Goal: Task Accomplishment & Management: Complete application form

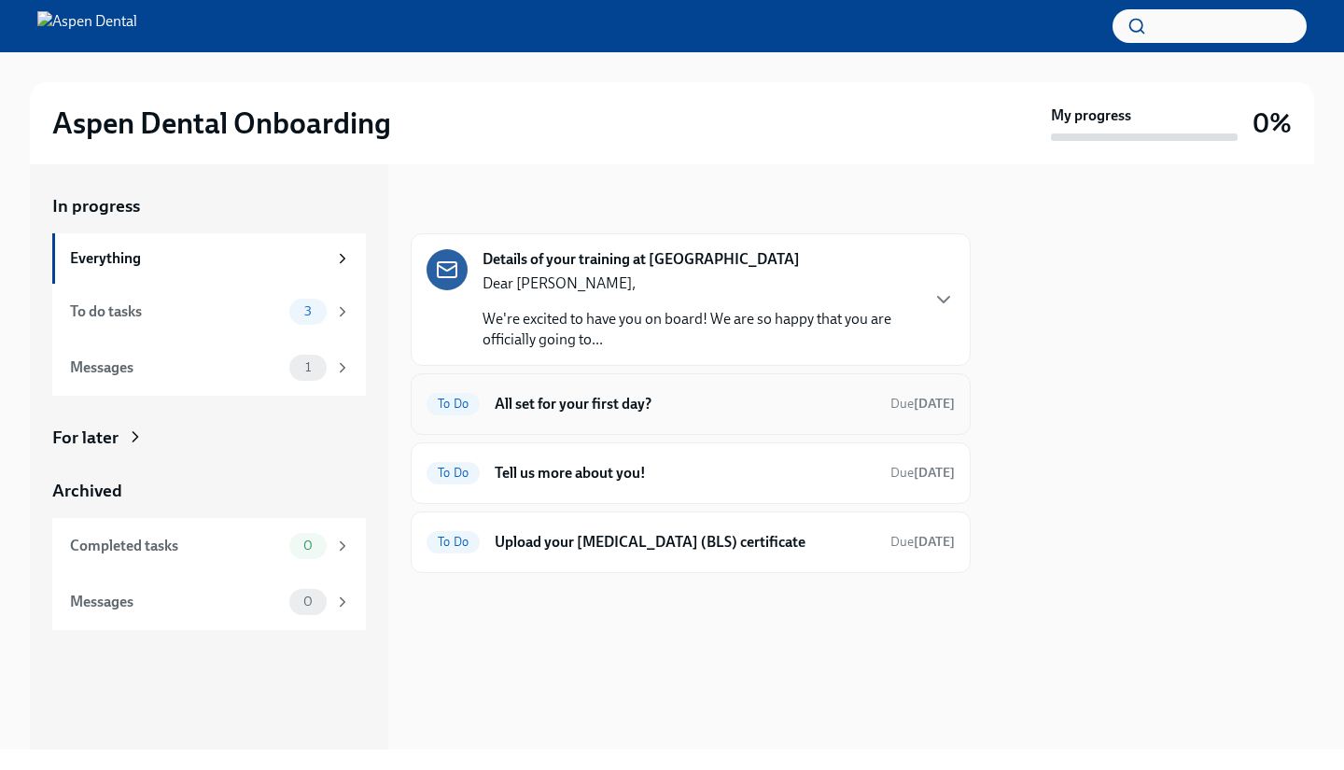
click at [771, 394] on h6 "All set for your first day?" at bounding box center [685, 404] width 381 height 21
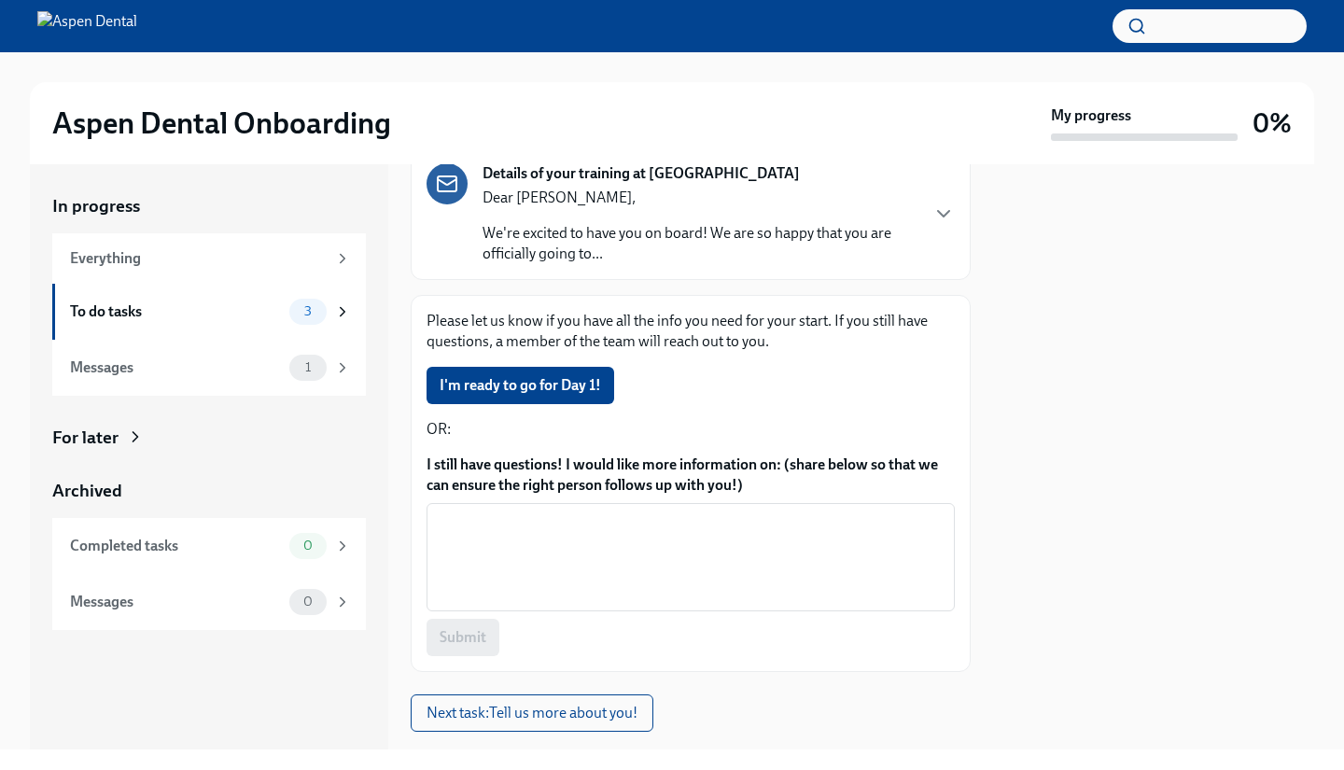
scroll to position [169, 0]
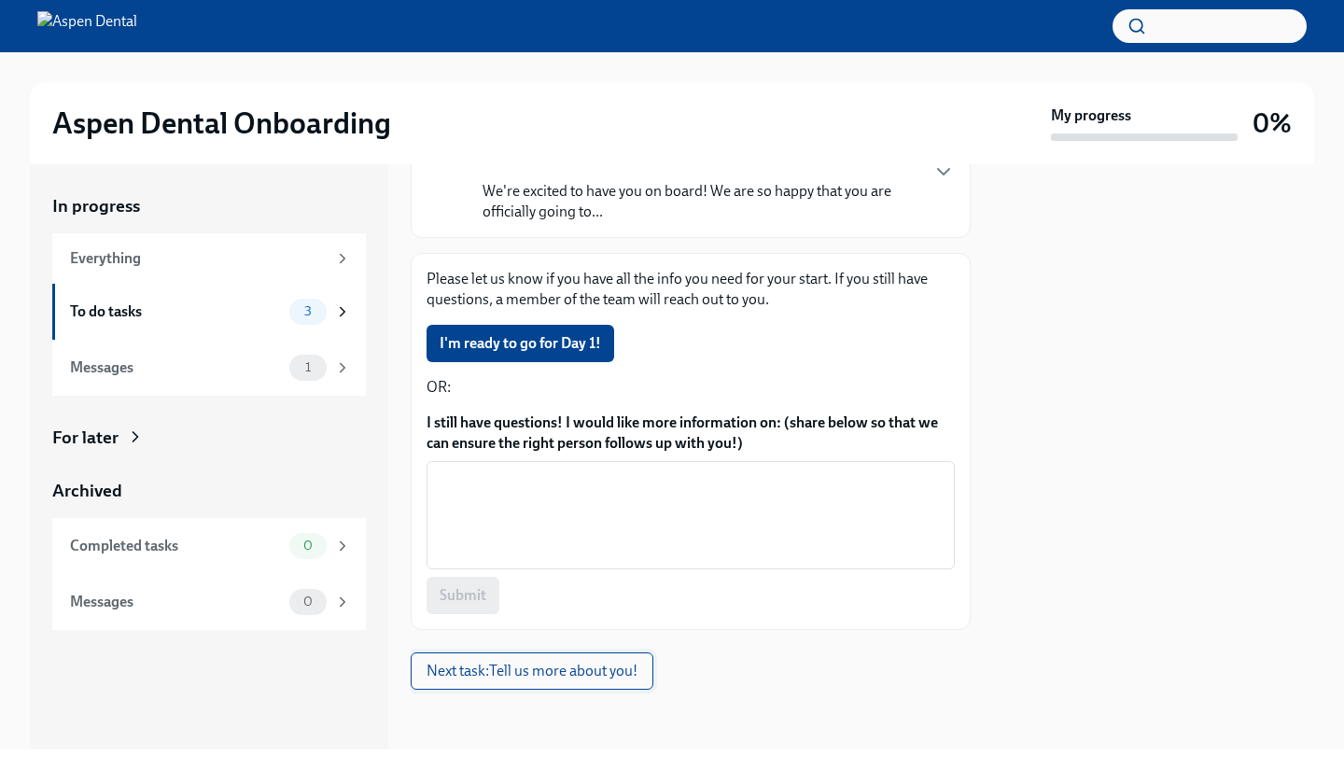
click at [535, 671] on span "Next task : Tell us more about you!" at bounding box center [531, 671] width 211 height 19
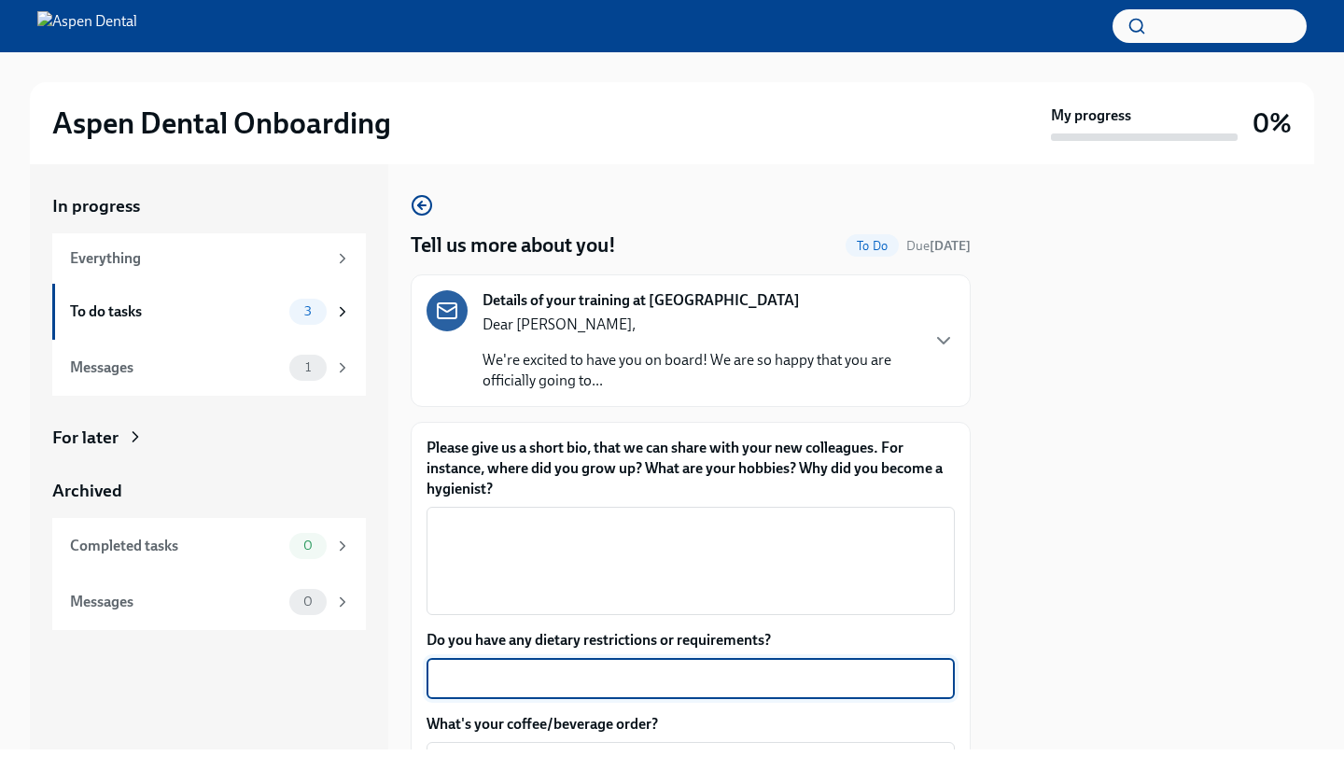
click at [535, 671] on textarea "Do you have any dietary restrictions or requirements?" at bounding box center [691, 678] width 506 height 22
type textarea "n"
type textarea "NO"
click at [476, 559] on textarea "Please give us a short bio, that we can share with your new colleagues. For ins…" at bounding box center [691, 561] width 506 height 90
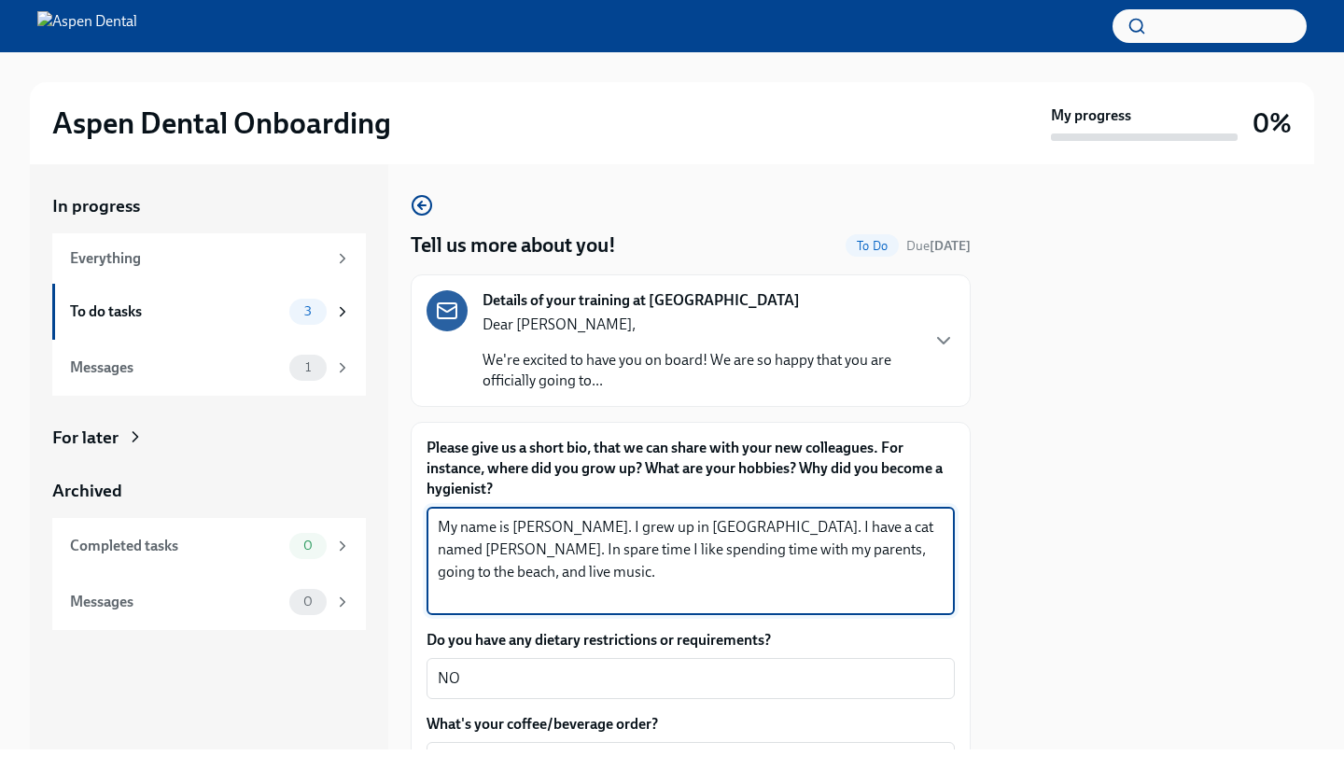
click at [706, 550] on textarea "My name is [PERSON_NAME]. I grew up in [GEOGRAPHIC_DATA]. I have a cat named [P…" at bounding box center [691, 561] width 506 height 90
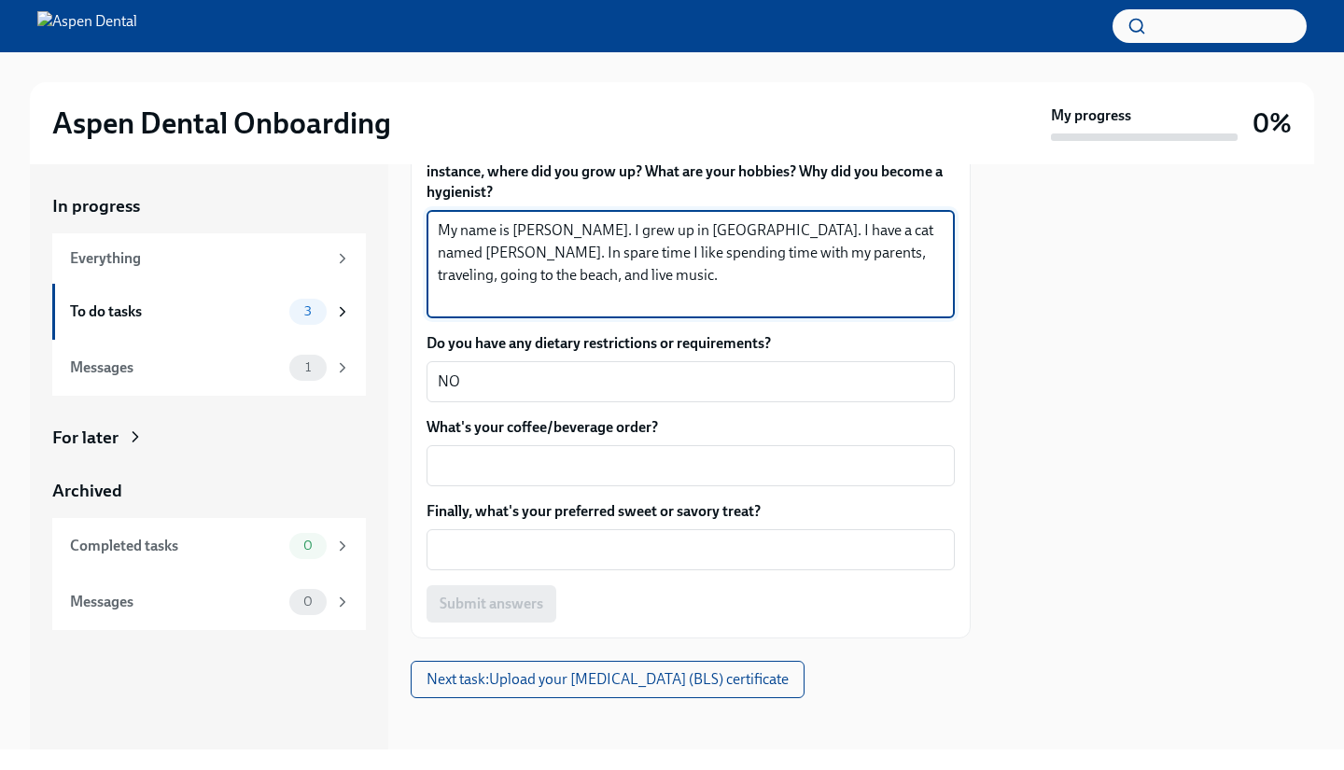
scroll to position [305, 0]
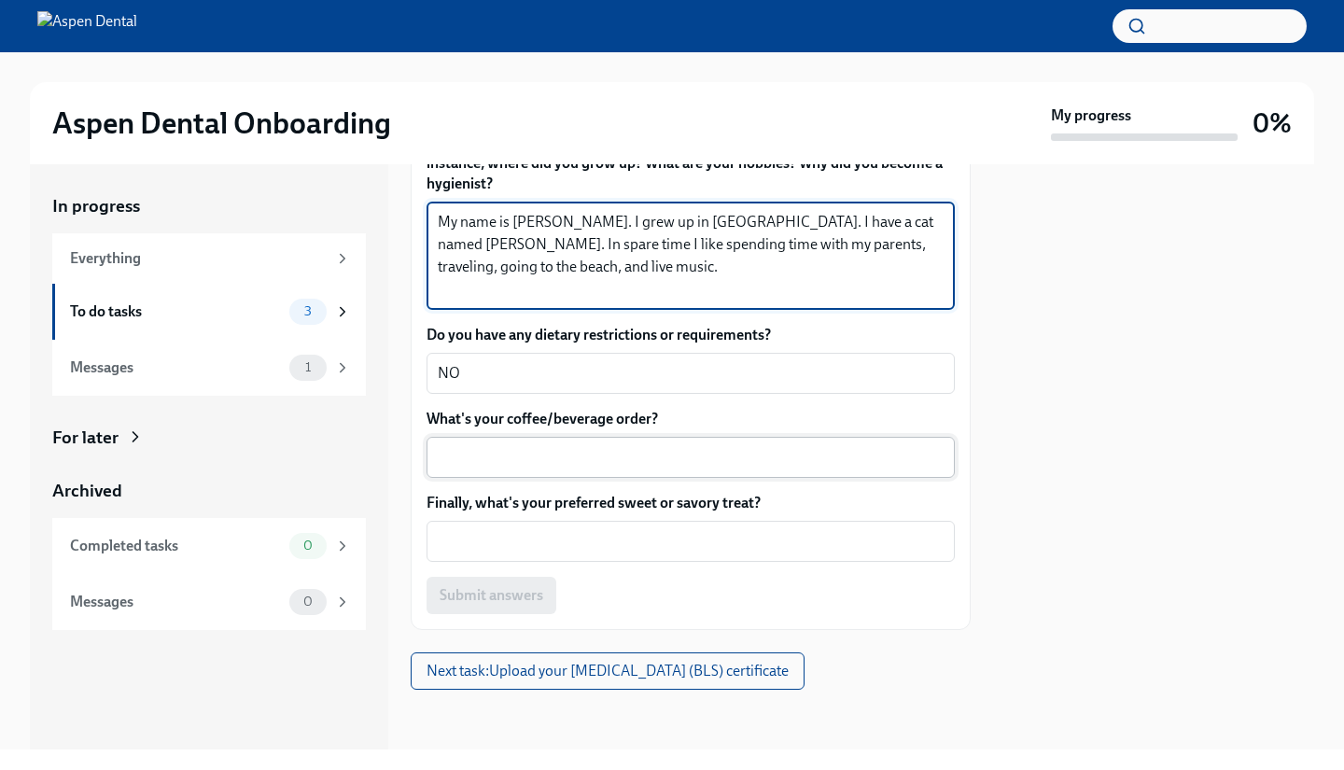
type textarea "My name is [PERSON_NAME]. I grew up in [GEOGRAPHIC_DATA]. I have a cat named [P…"
click at [682, 464] on textarea "What's your coffee/beverage order?" at bounding box center [691, 457] width 506 height 22
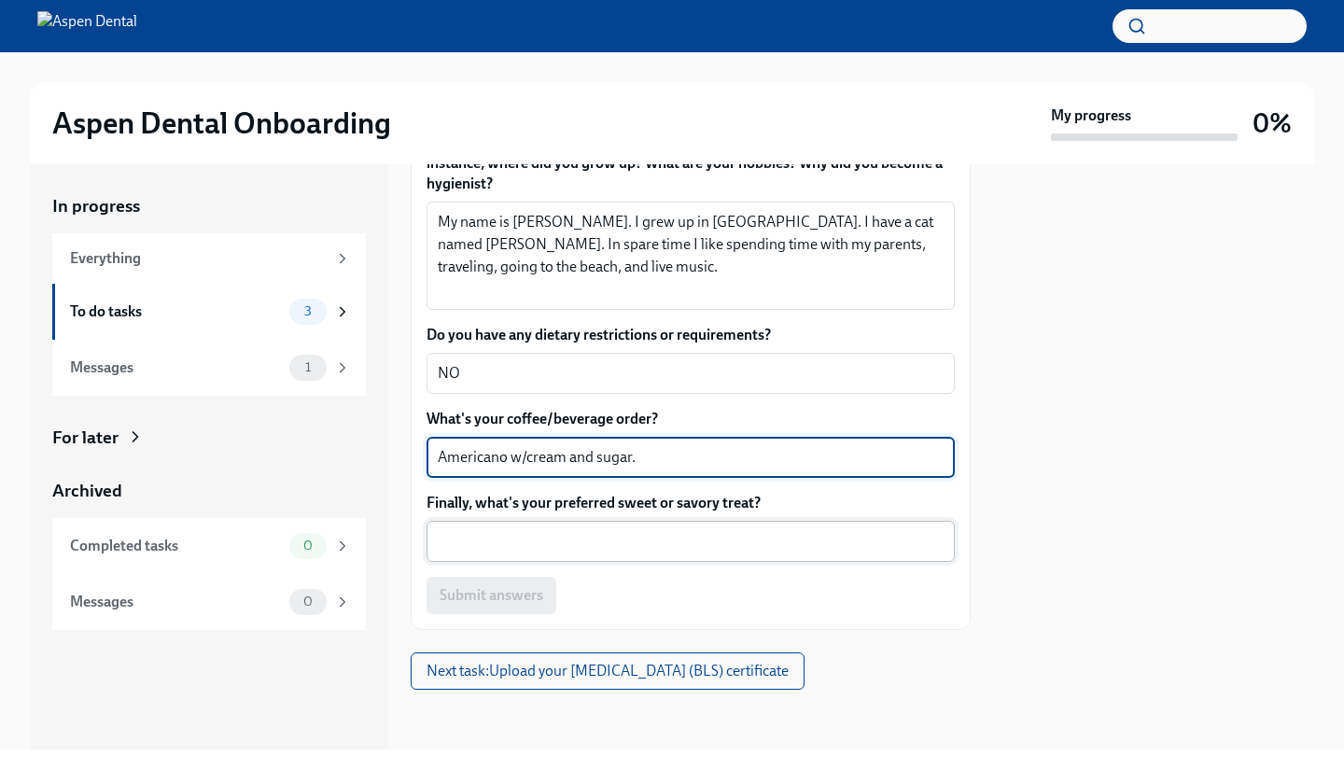
type textarea "Americano w/cream and sugar."
click at [613, 539] on textarea "Finally, what's your preferred sweet or savory treat?" at bounding box center [691, 541] width 506 height 22
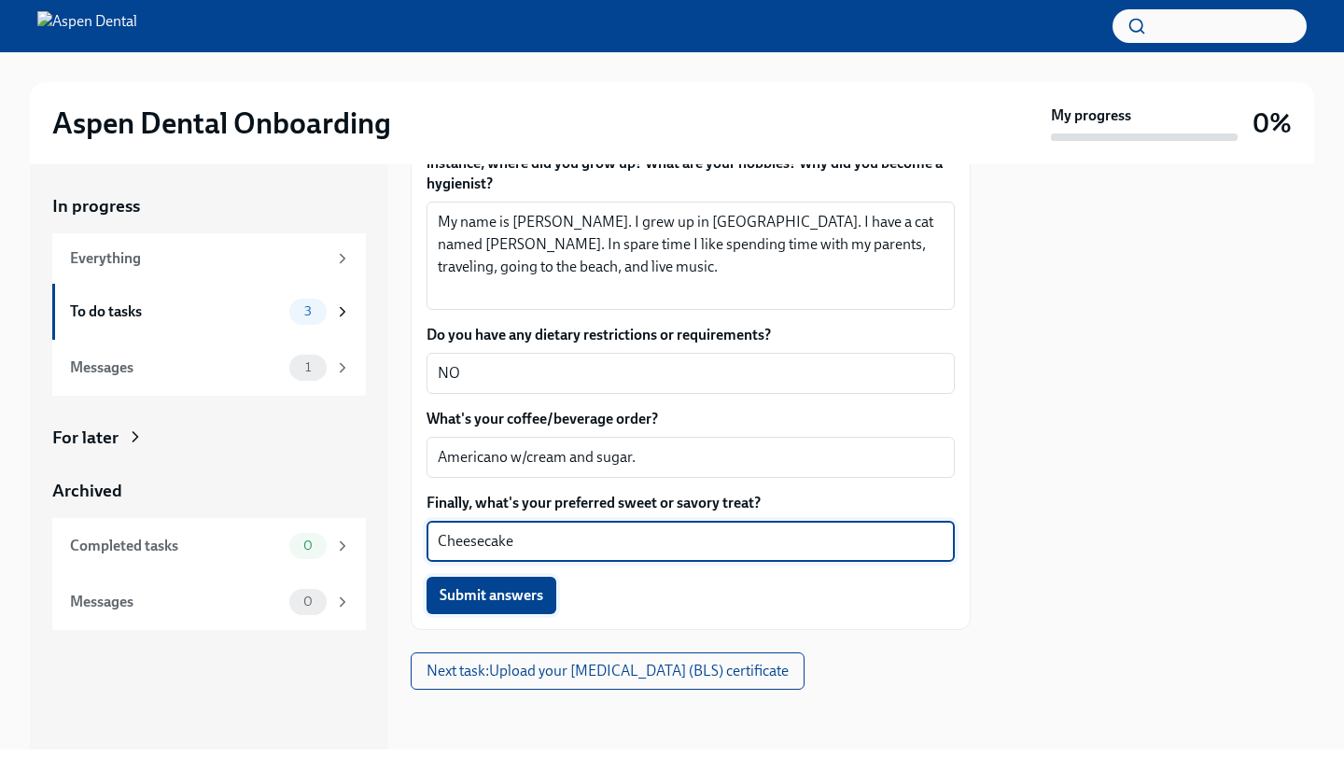
type textarea "Cheesecake"
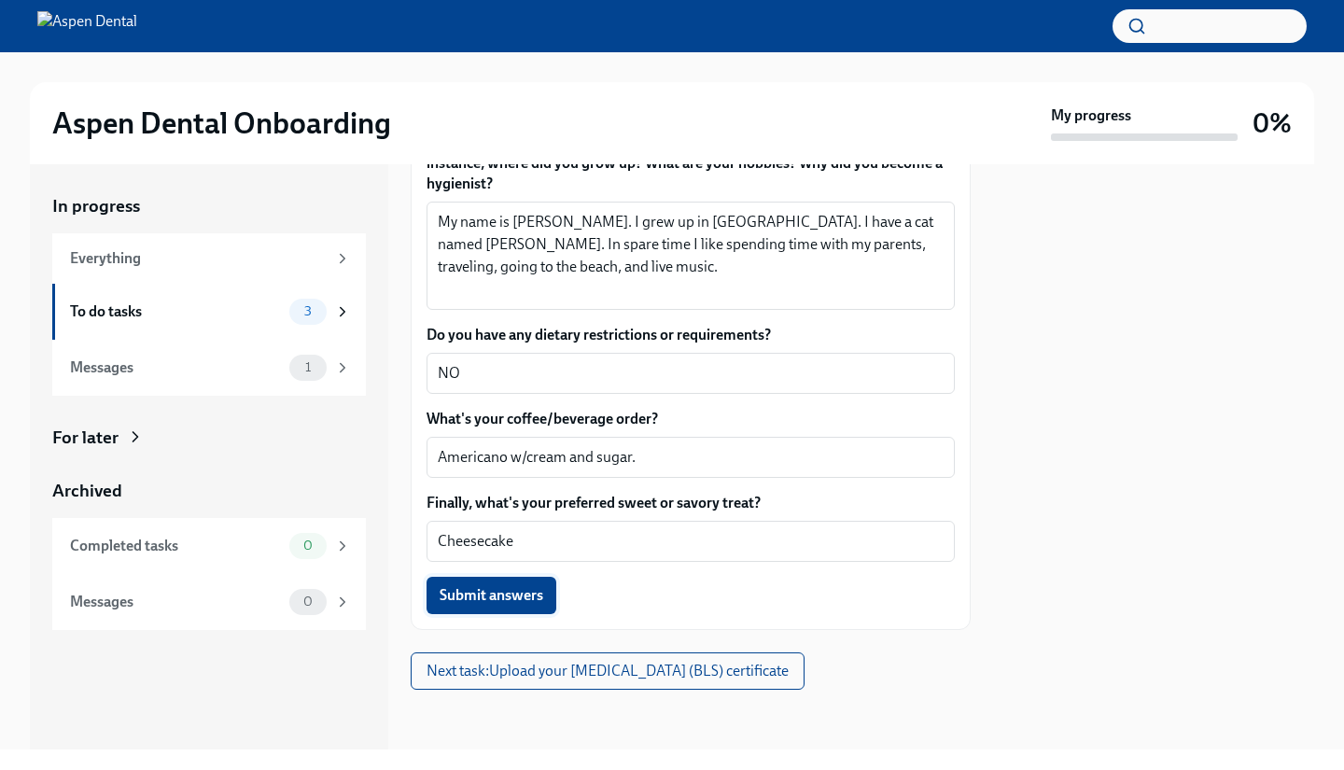
click at [507, 586] on span "Submit answers" at bounding box center [491, 595] width 104 height 19
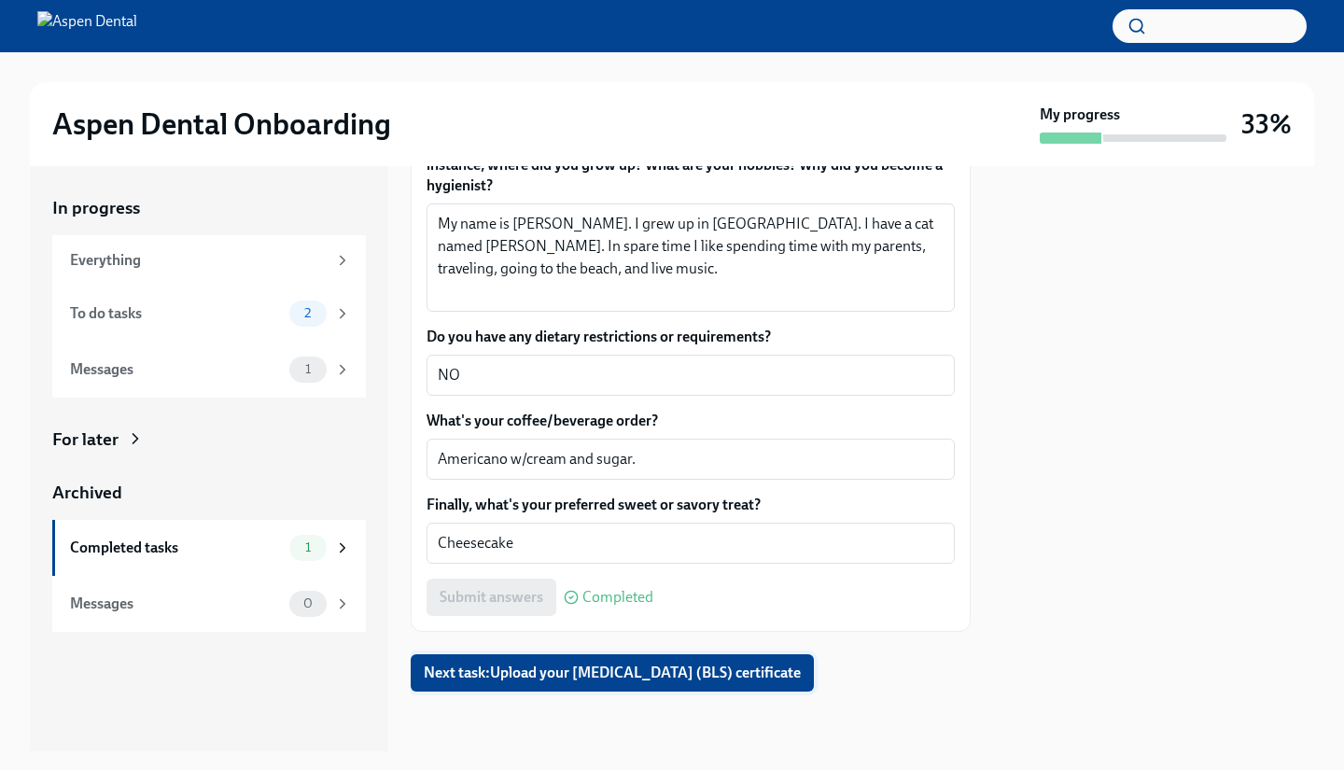
click at [636, 670] on span "Next task : Upload your [MEDICAL_DATA] (BLS) certificate" at bounding box center [612, 672] width 377 height 19
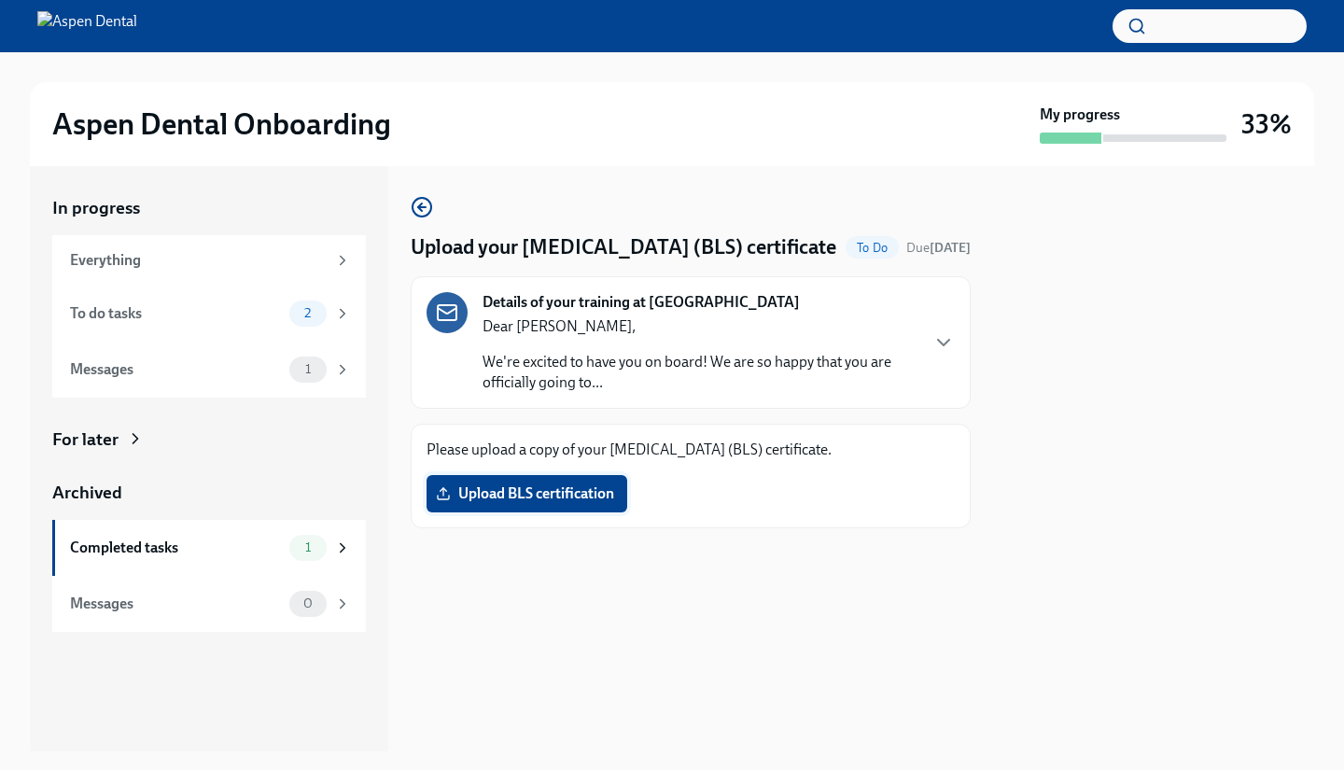
click at [572, 503] on span "Upload BLS certification" at bounding box center [526, 493] width 174 height 19
click at [0, 0] on input "Upload BLS certification" at bounding box center [0, 0] width 0 height 0
click at [547, 503] on span "Upload BLS certification" at bounding box center [526, 493] width 174 height 19
click at [0, 0] on input "Upload BLS certification" at bounding box center [0, 0] width 0 height 0
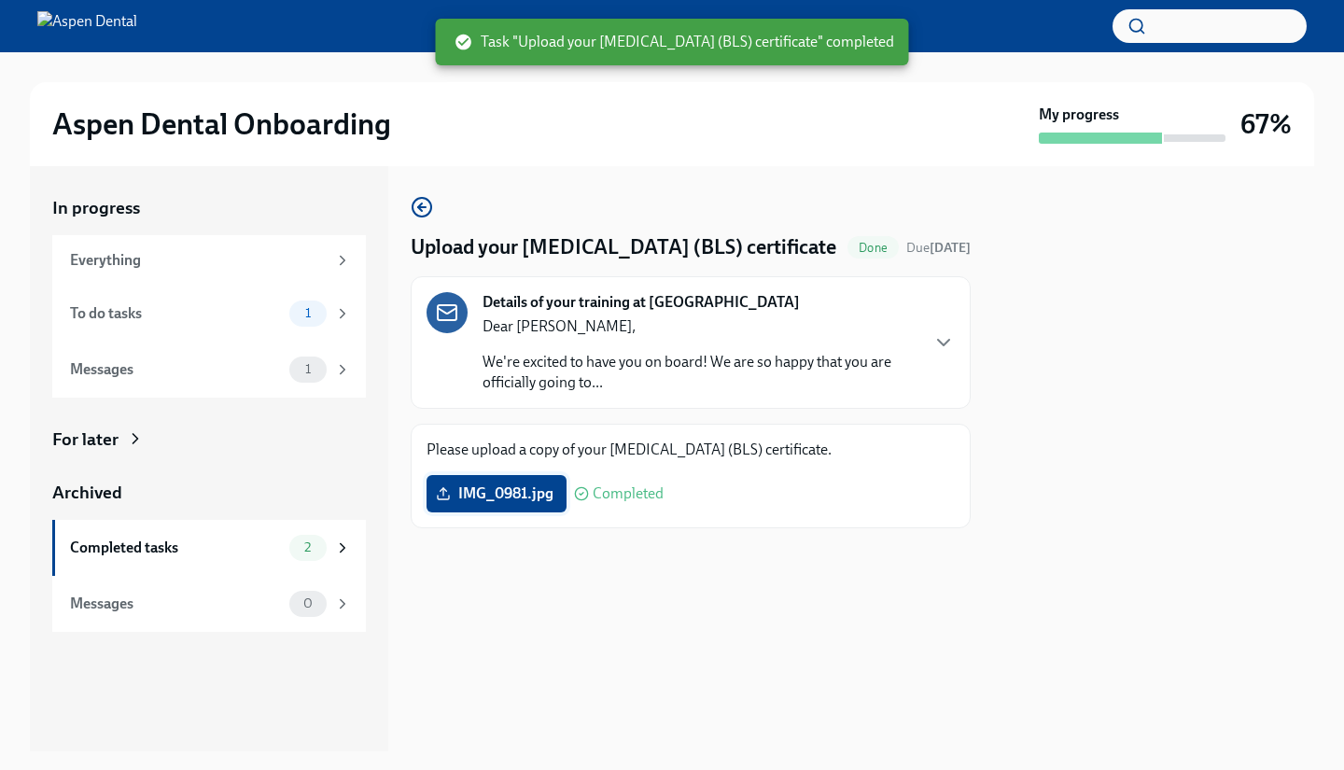
click at [504, 503] on span "IMG_0981.jpg" at bounding box center [496, 493] width 114 height 19
click at [0, 0] on input "IMG_0981.jpg" at bounding box center [0, 0] width 0 height 0
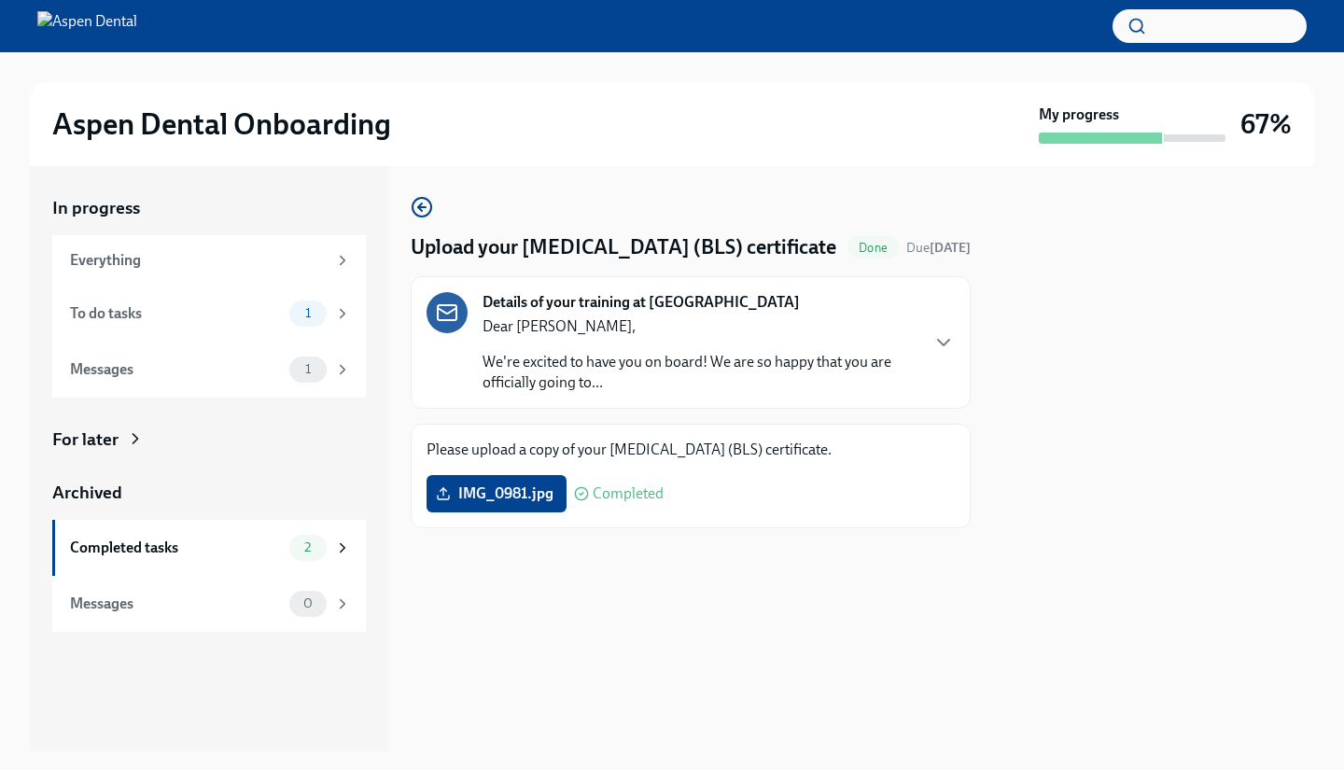
click at [1135, 243] on div at bounding box center [1153, 458] width 321 height 585
click at [217, 327] on div "To do tasks 1" at bounding box center [209, 314] width 314 height 56
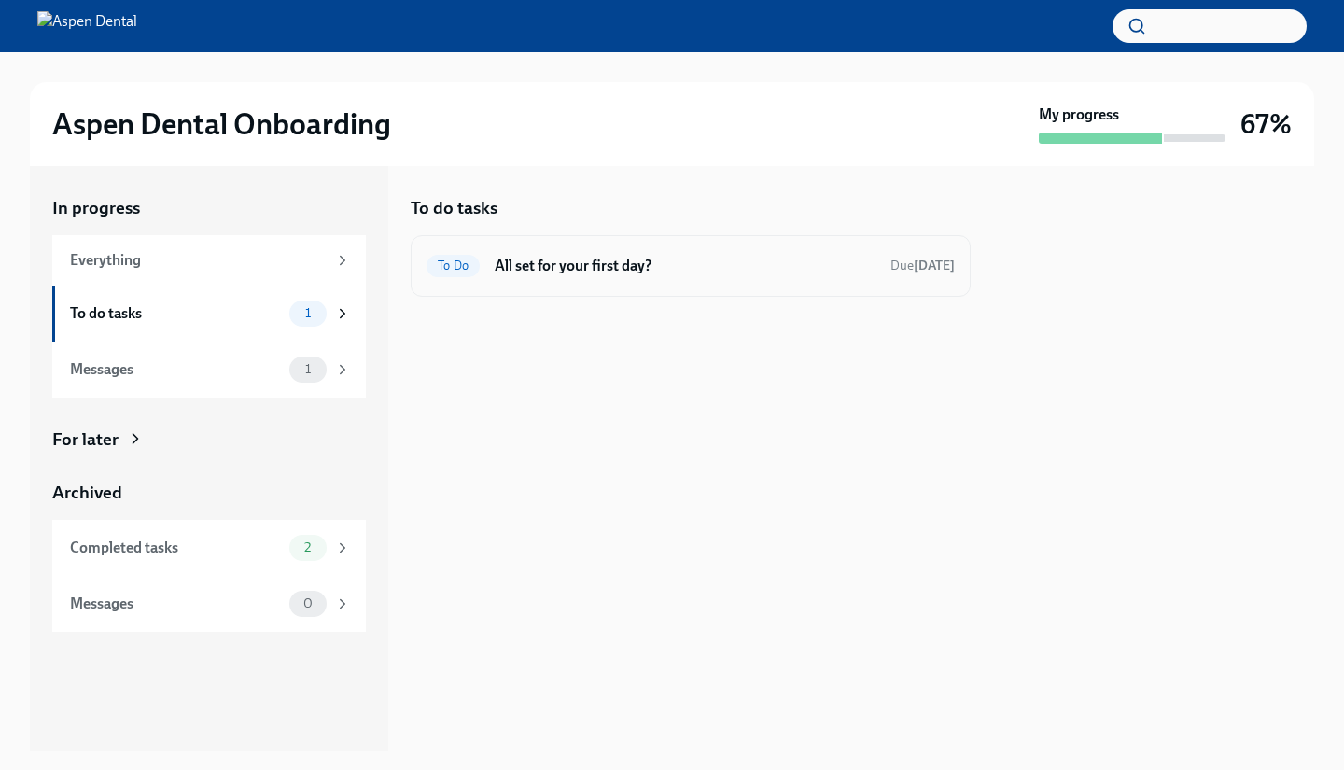
click at [773, 275] on h6 "All set for your first day?" at bounding box center [685, 266] width 381 height 21
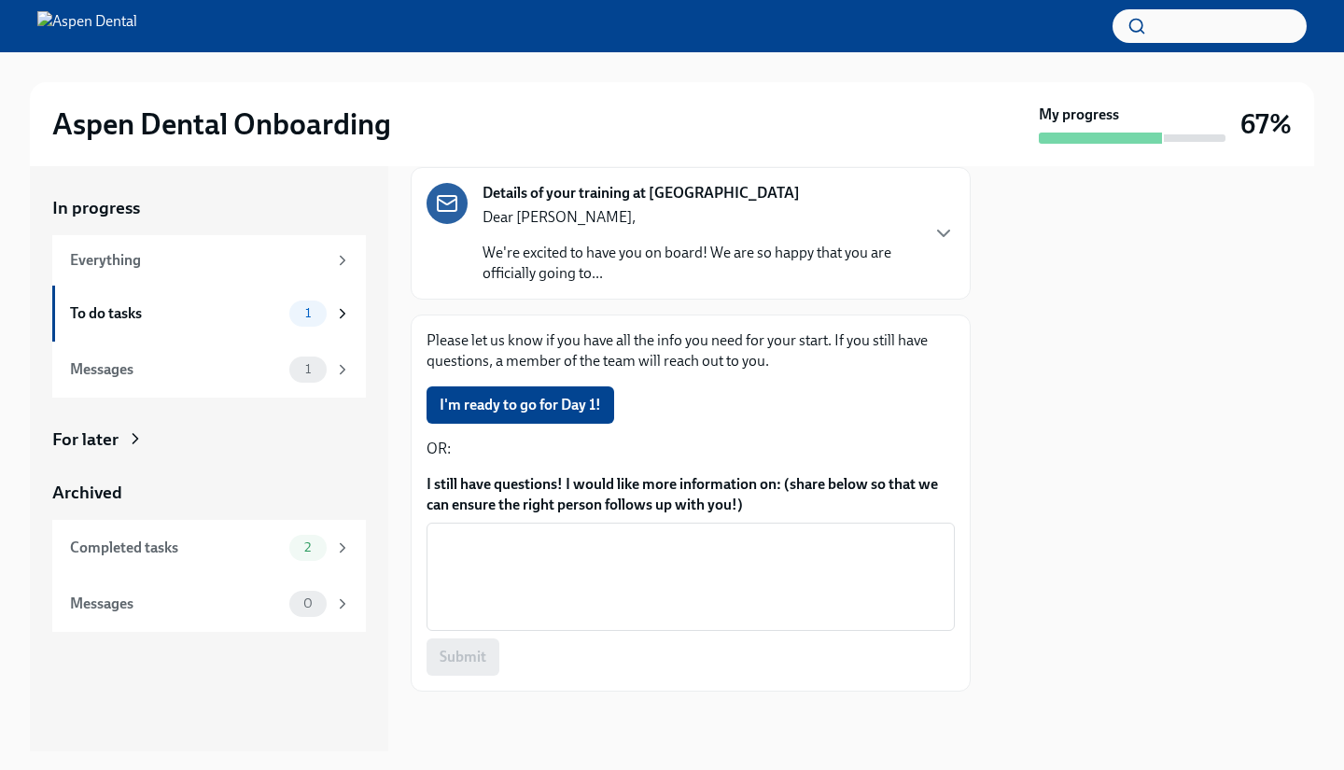
scroll to position [107, 0]
click at [566, 411] on span "I'm ready to go for Day 1!" at bounding box center [519, 406] width 161 height 19
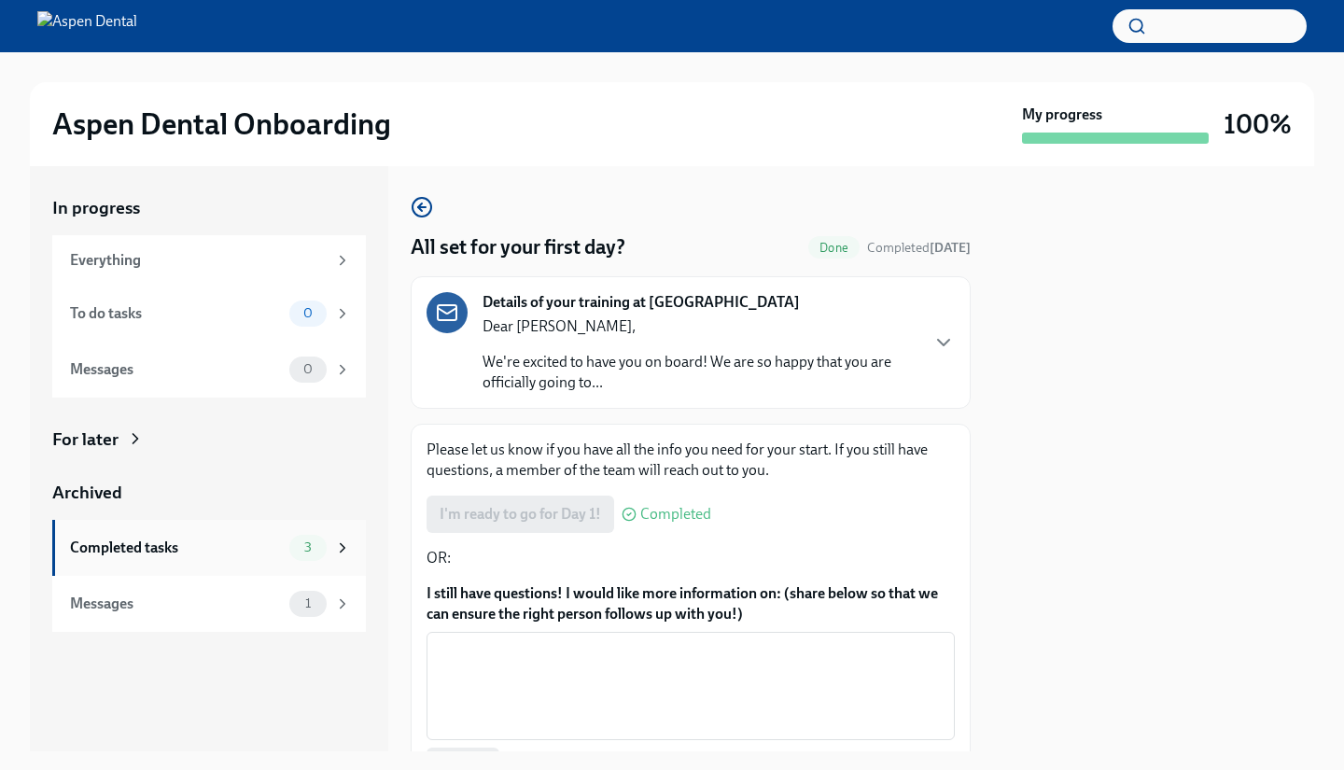
click at [215, 557] on div "Completed tasks" at bounding box center [176, 547] width 212 height 21
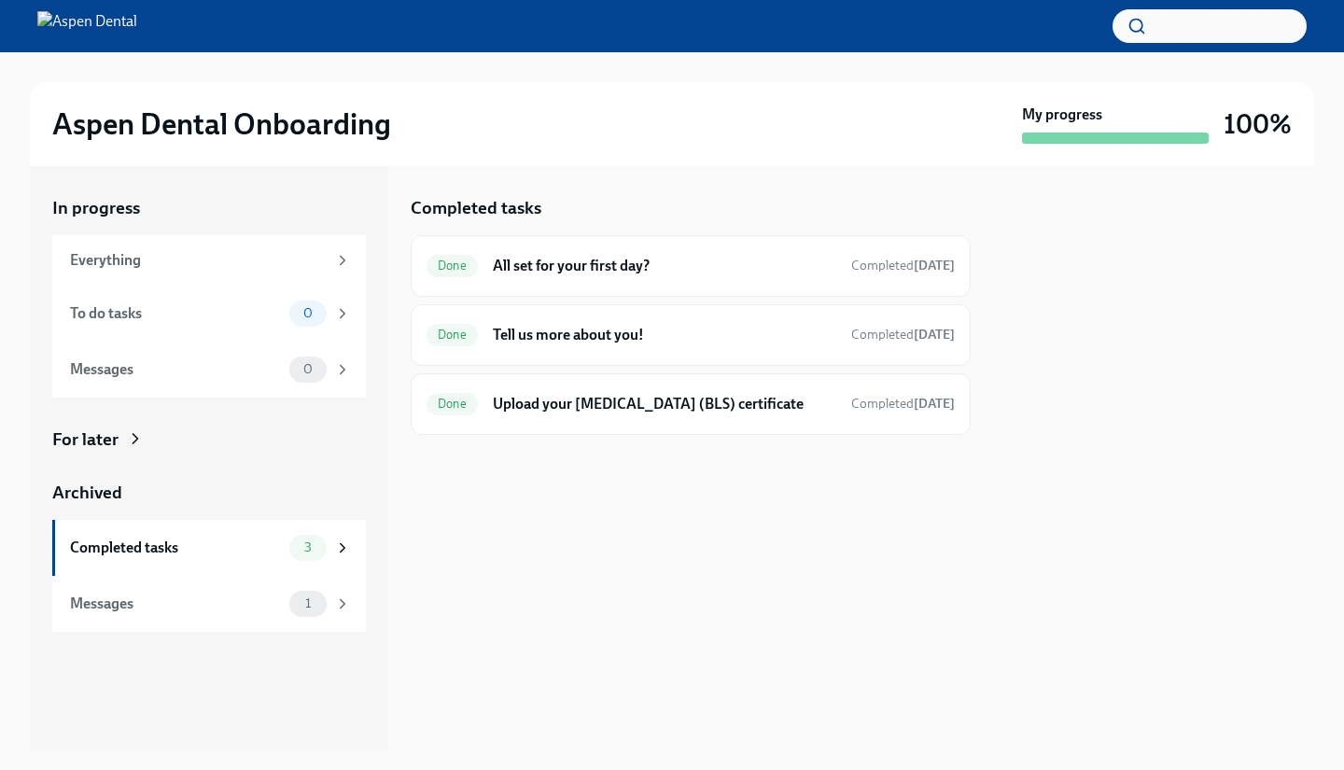
click at [211, 377] on div "Messages" at bounding box center [176, 369] width 212 height 21
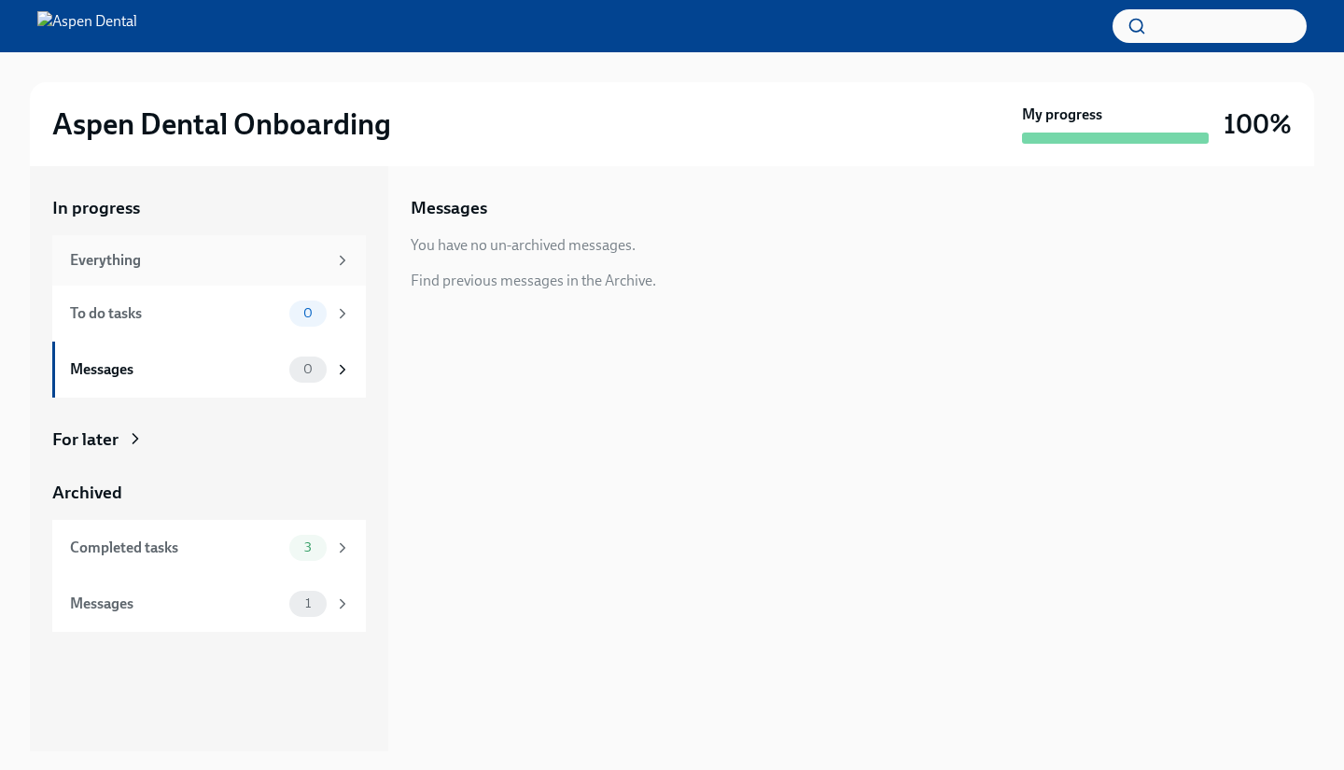
click at [235, 270] on div "Everything" at bounding box center [198, 260] width 257 height 21
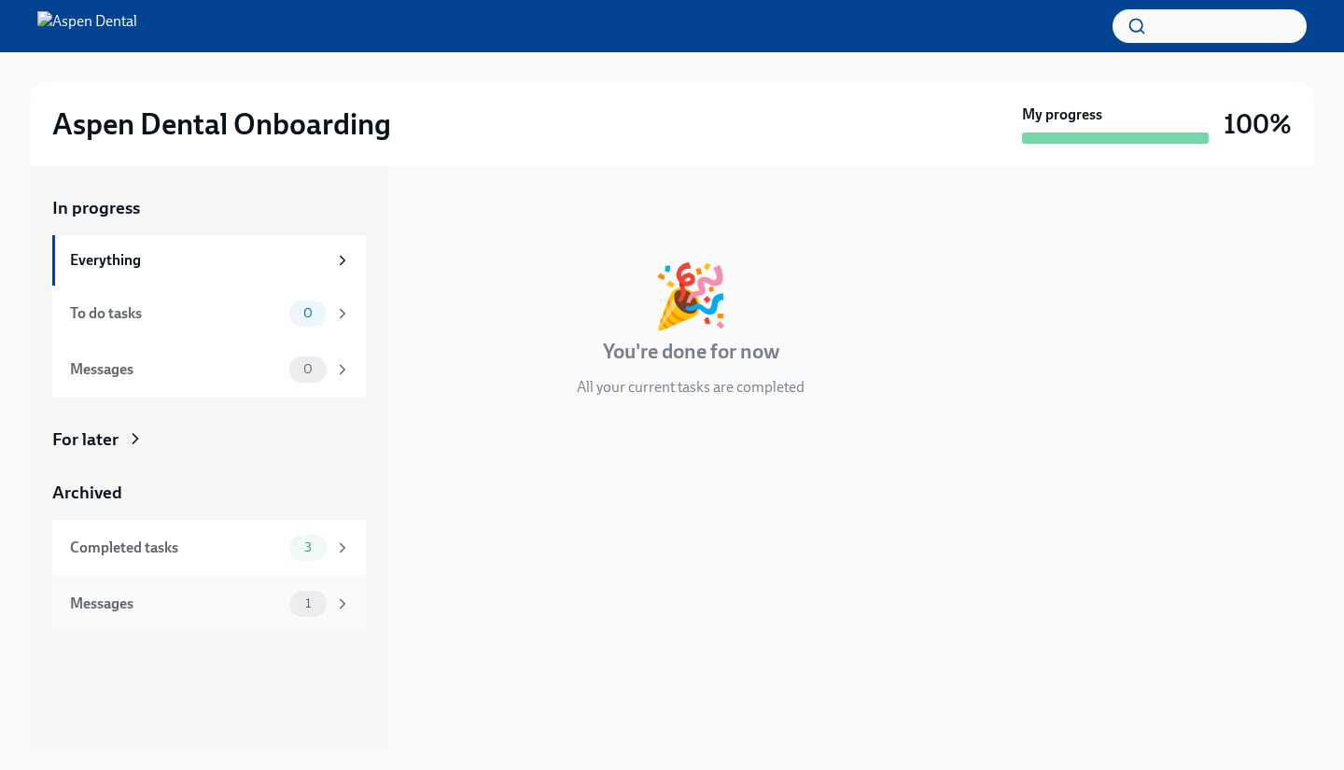
click at [210, 613] on div "Messages" at bounding box center [176, 603] width 212 height 21
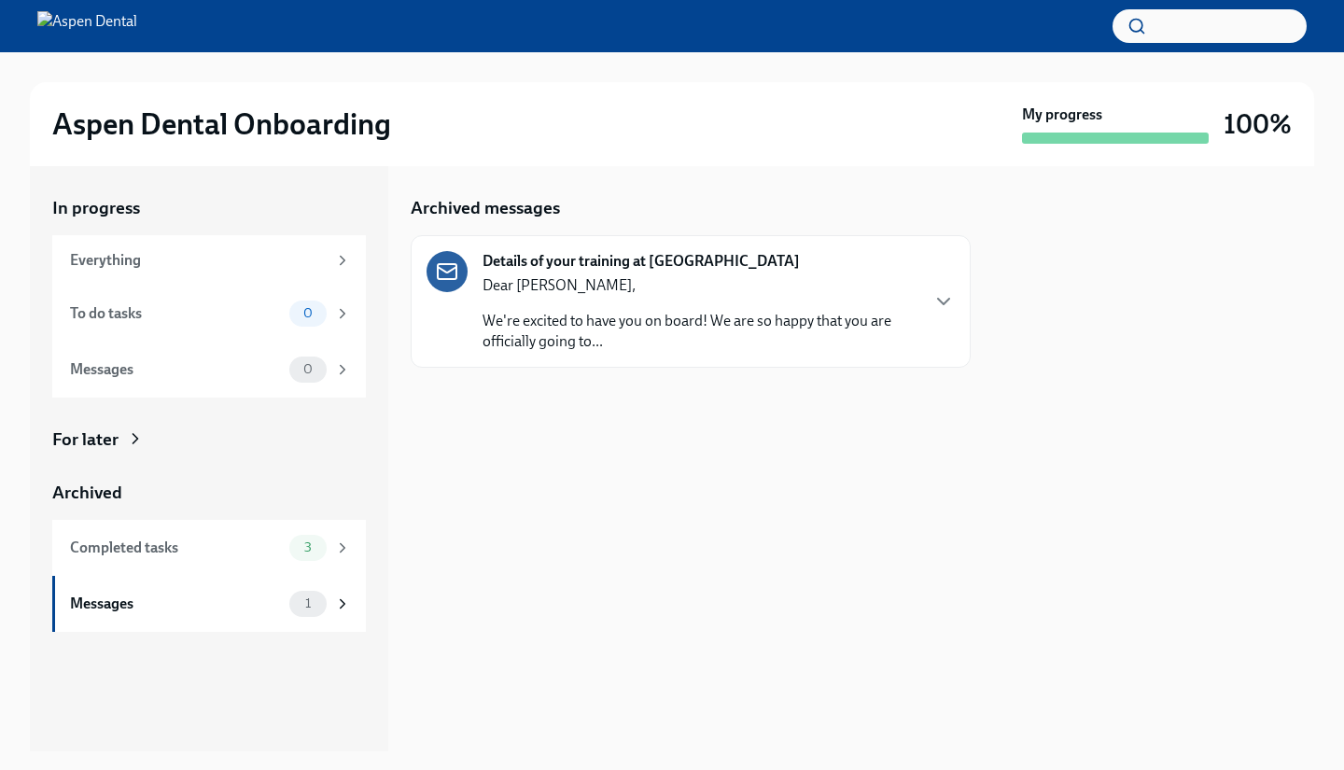
click at [823, 327] on p "We're excited to have you on board! We are so happy that you are officially goi…" at bounding box center [699, 331] width 435 height 41
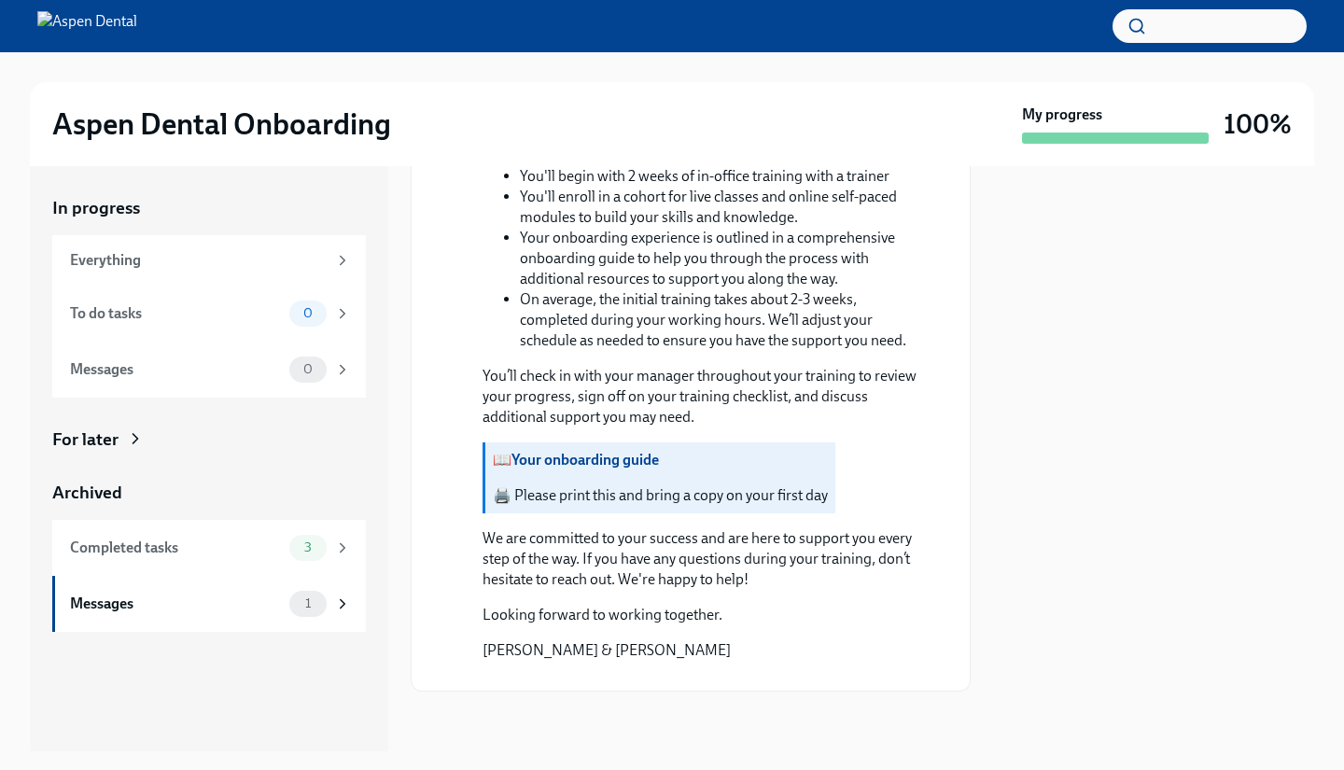
scroll to position [1351, 0]
click at [609, 485] on p "🖨️ Please print this and bring a copy on your first day" at bounding box center [660, 495] width 335 height 21
click at [606, 451] on strong "Your onboarding guide" at bounding box center [584, 460] width 147 height 18
